Goal: Transaction & Acquisition: Purchase product/service

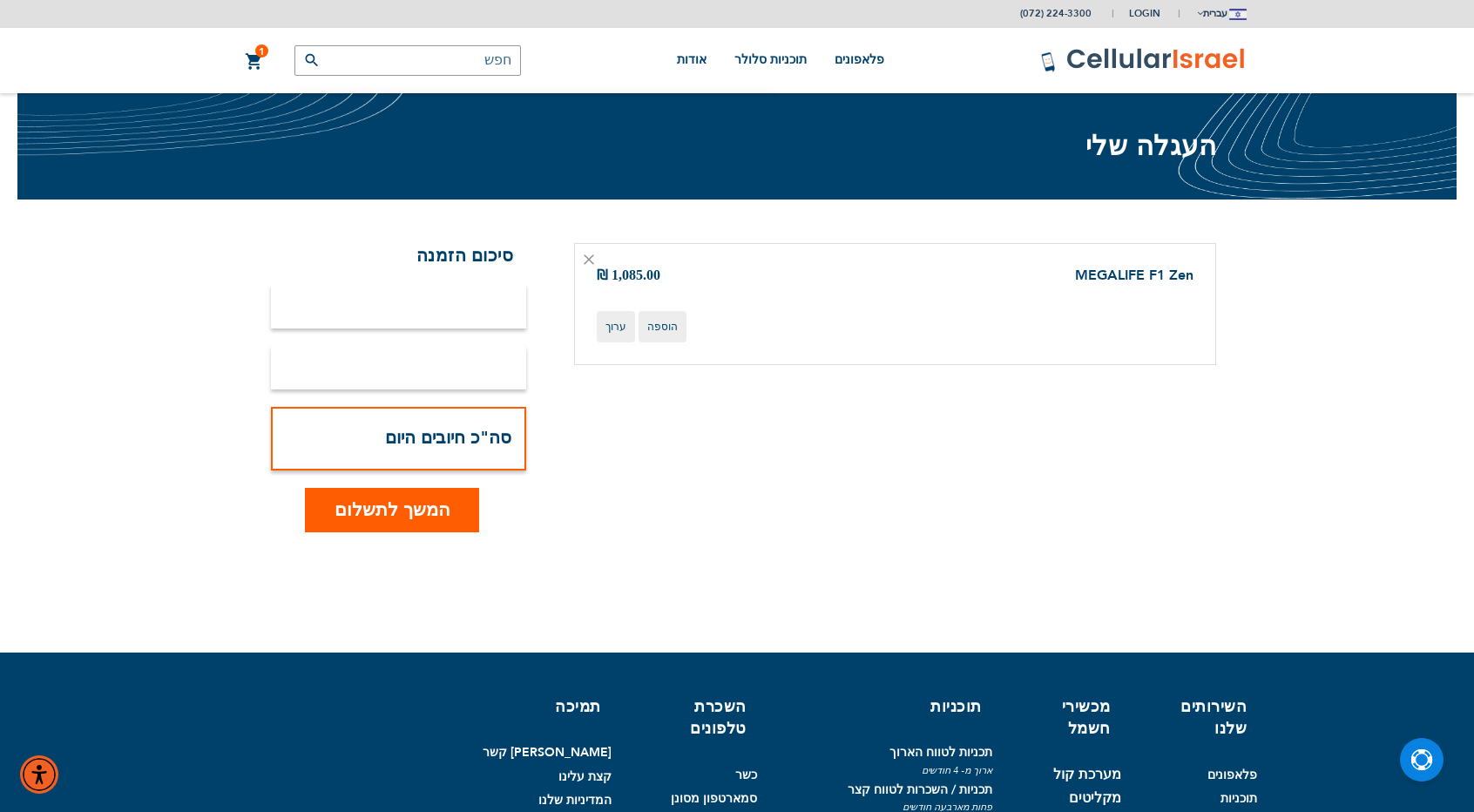
click at [424, 494] on button "המשך לתשלום" at bounding box center [391, 509] width 174 height 44
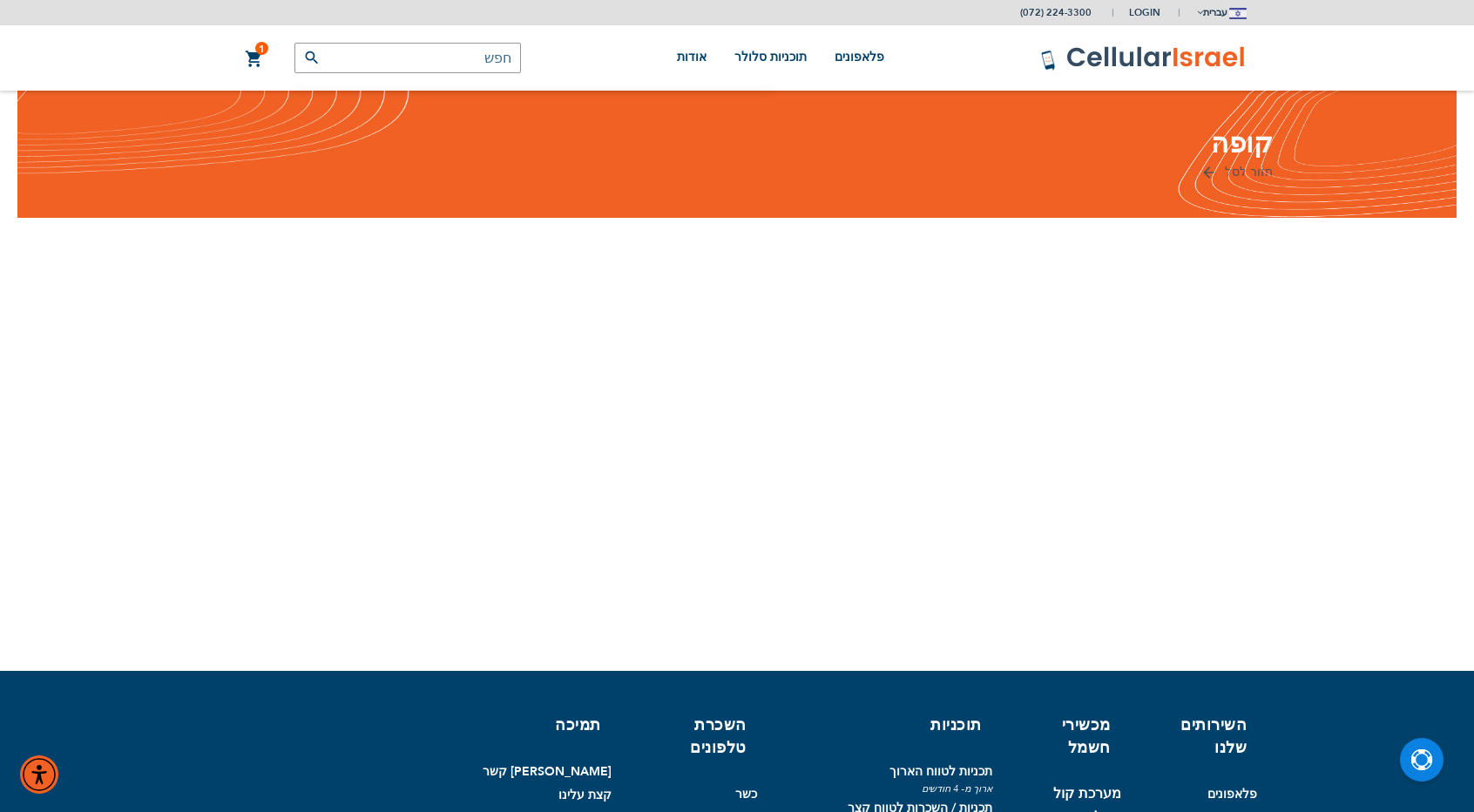
click at [1237, 147] on div "קופה חזור לסל כניסה" at bounding box center [737, 154] width 1440 height 128
click at [259, 50] on span "1" at bounding box center [262, 49] width 6 height 14
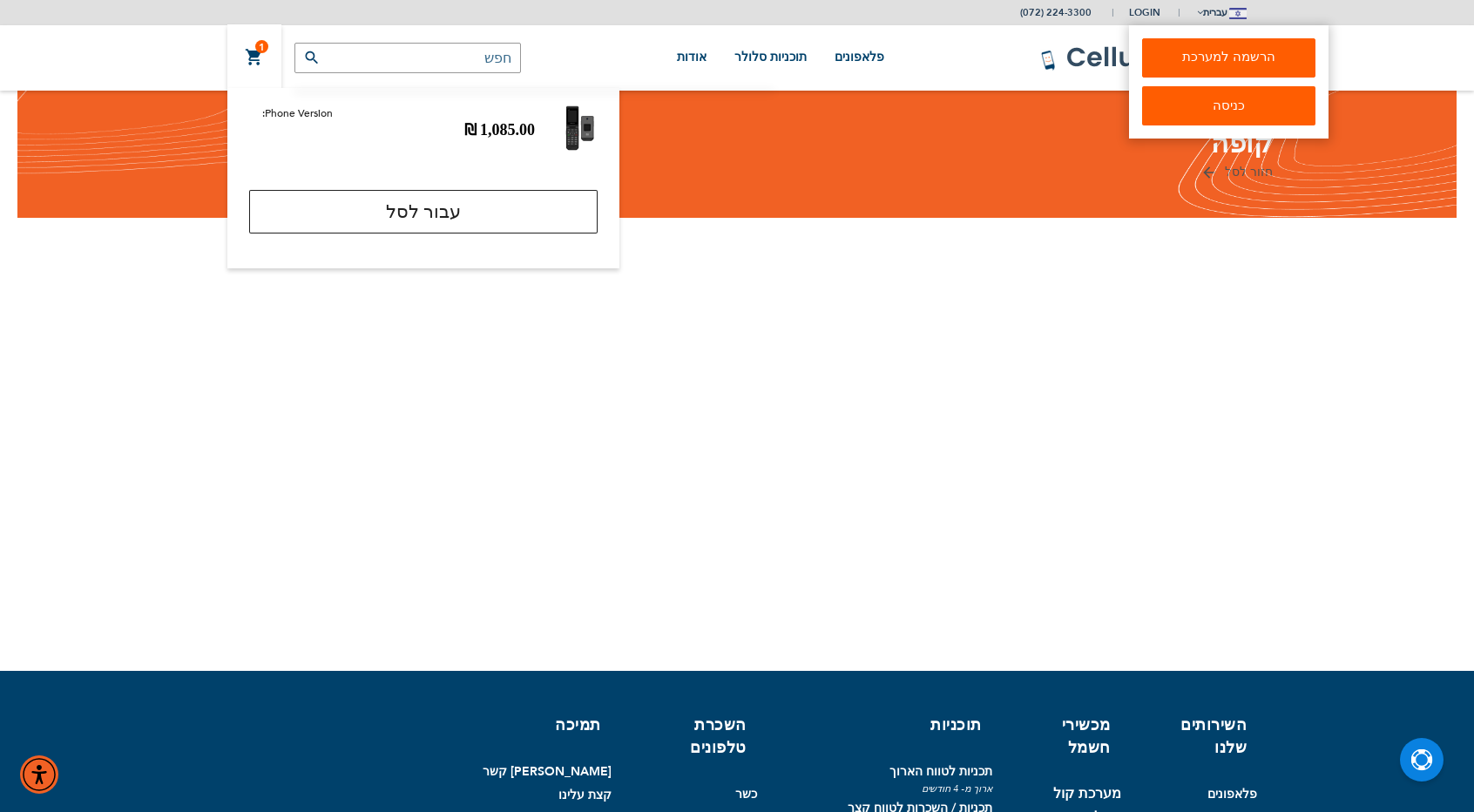
click at [1177, 50] on link "הרשמה למערכת" at bounding box center [1229, 58] width 173 height 39
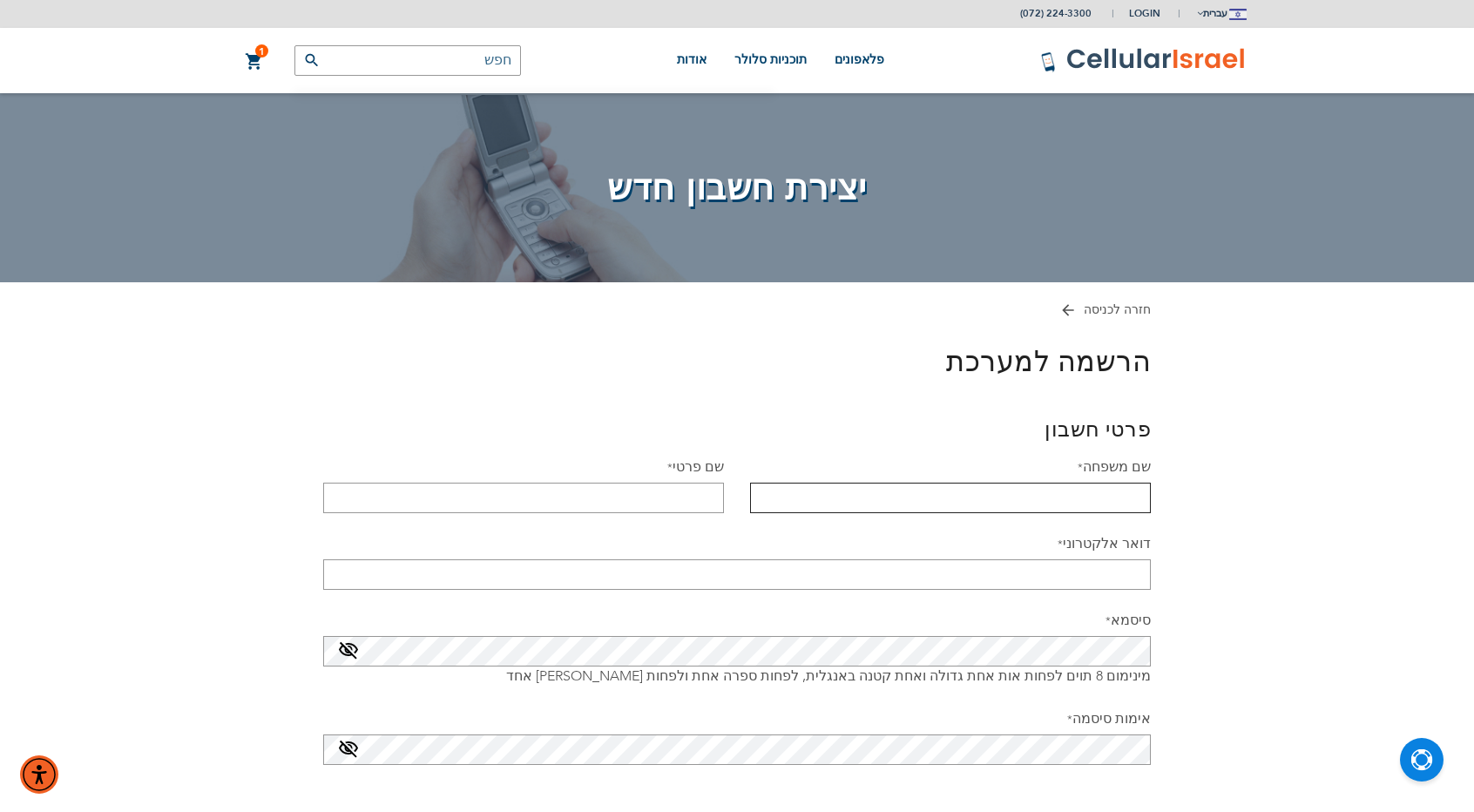
click at [1027, 496] on input "שם משפחה" at bounding box center [951, 497] width 401 height 30
type input "קולטאניוק"
type input "[PERSON_NAME] [PERSON_NAME]"
type input "[EMAIL_ADDRESS][DOMAIN_NAME]"
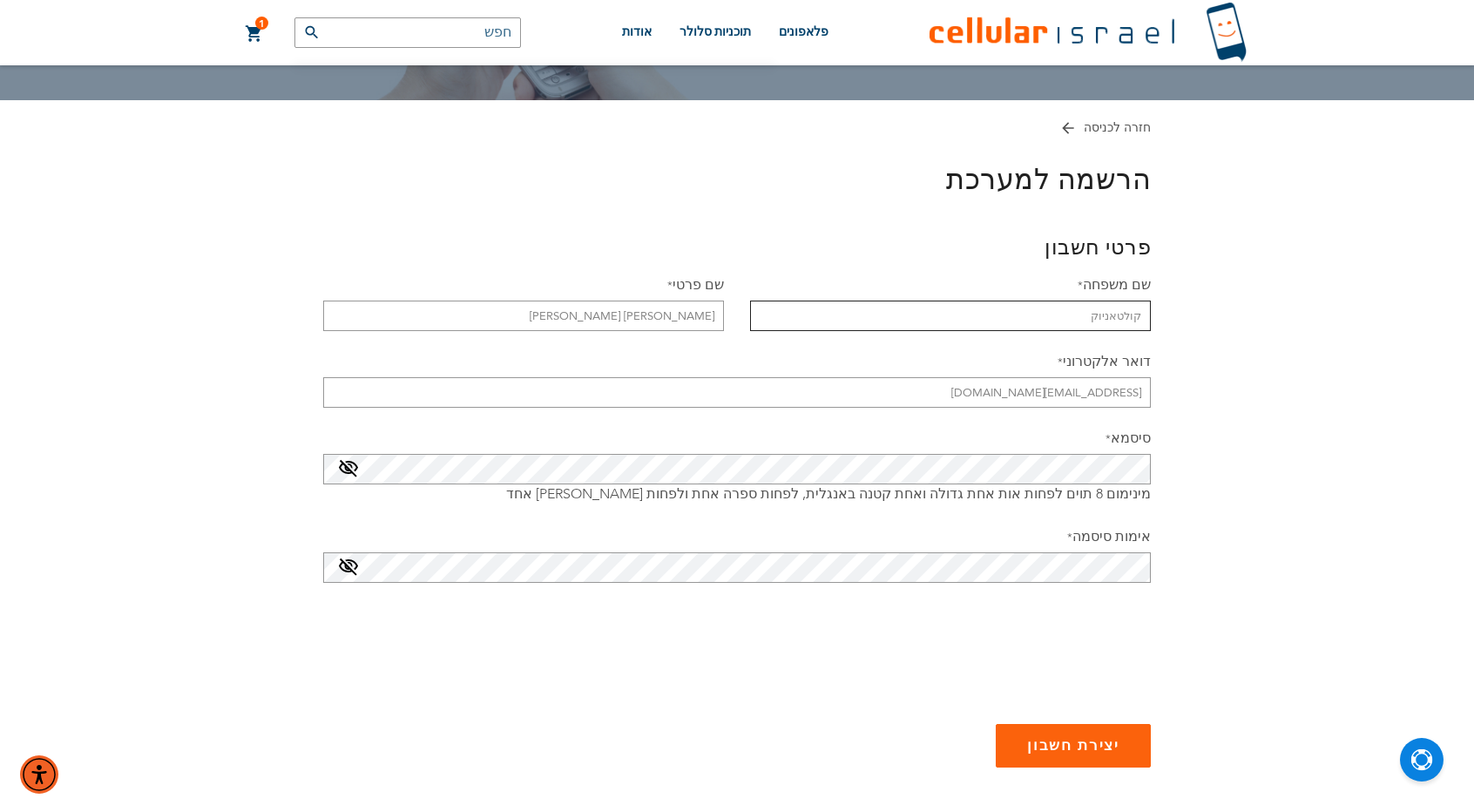
scroll to position [183, 0]
click at [1090, 744] on span "יצירת חשבון" at bounding box center [1074, 744] width 92 height 17
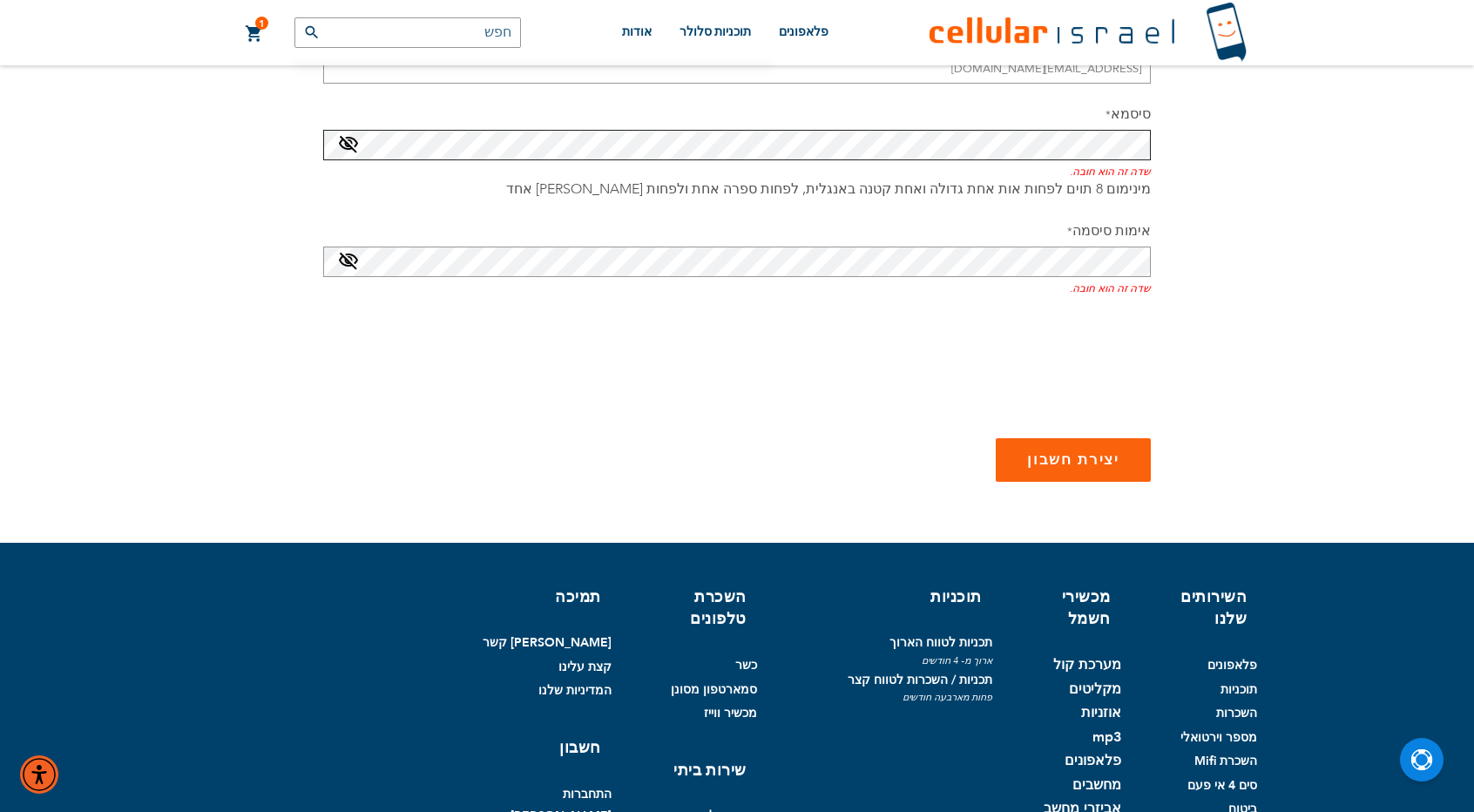
scroll to position [651, 0]
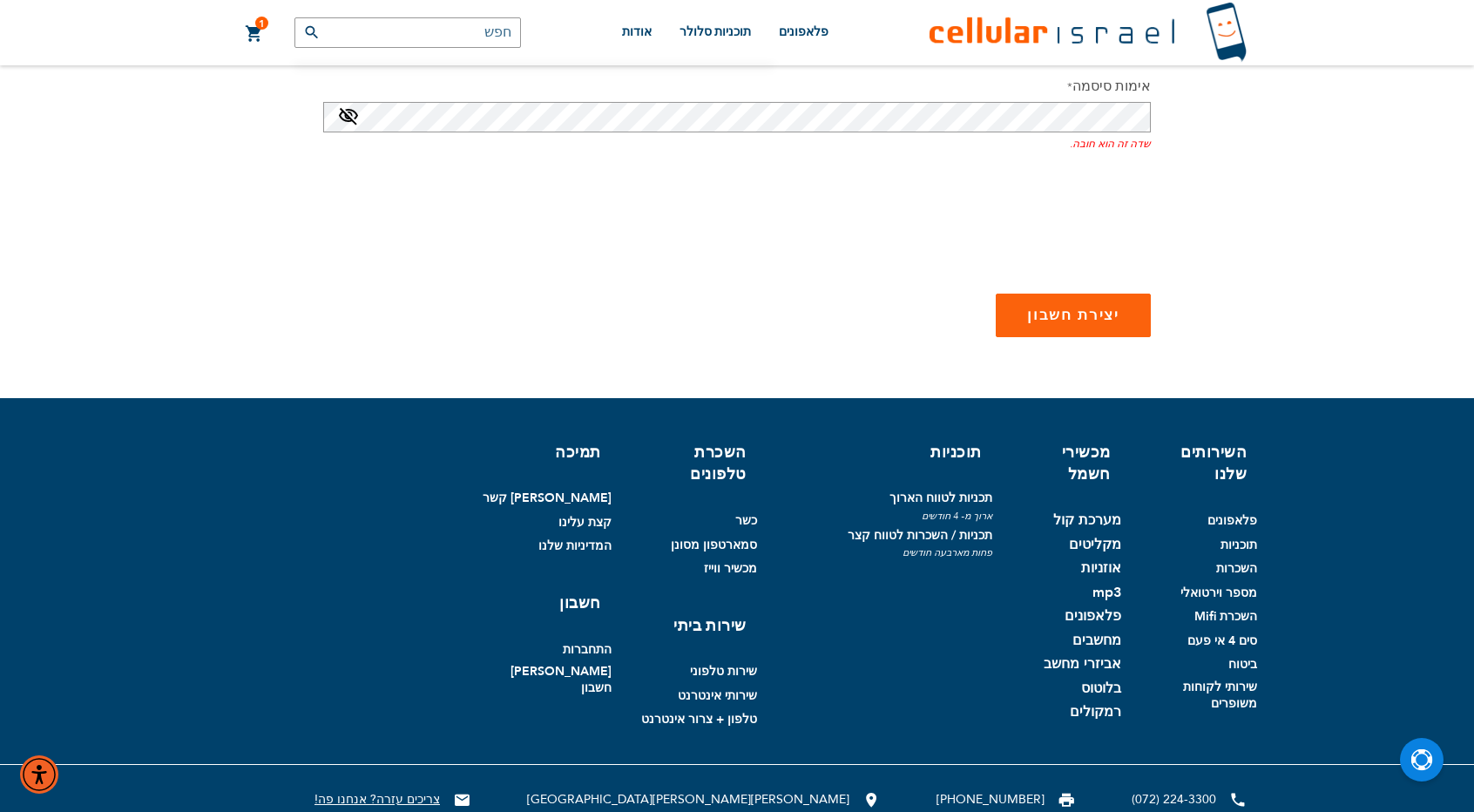
checkbox input "false"
